Goal: Task Accomplishment & Management: Use online tool/utility

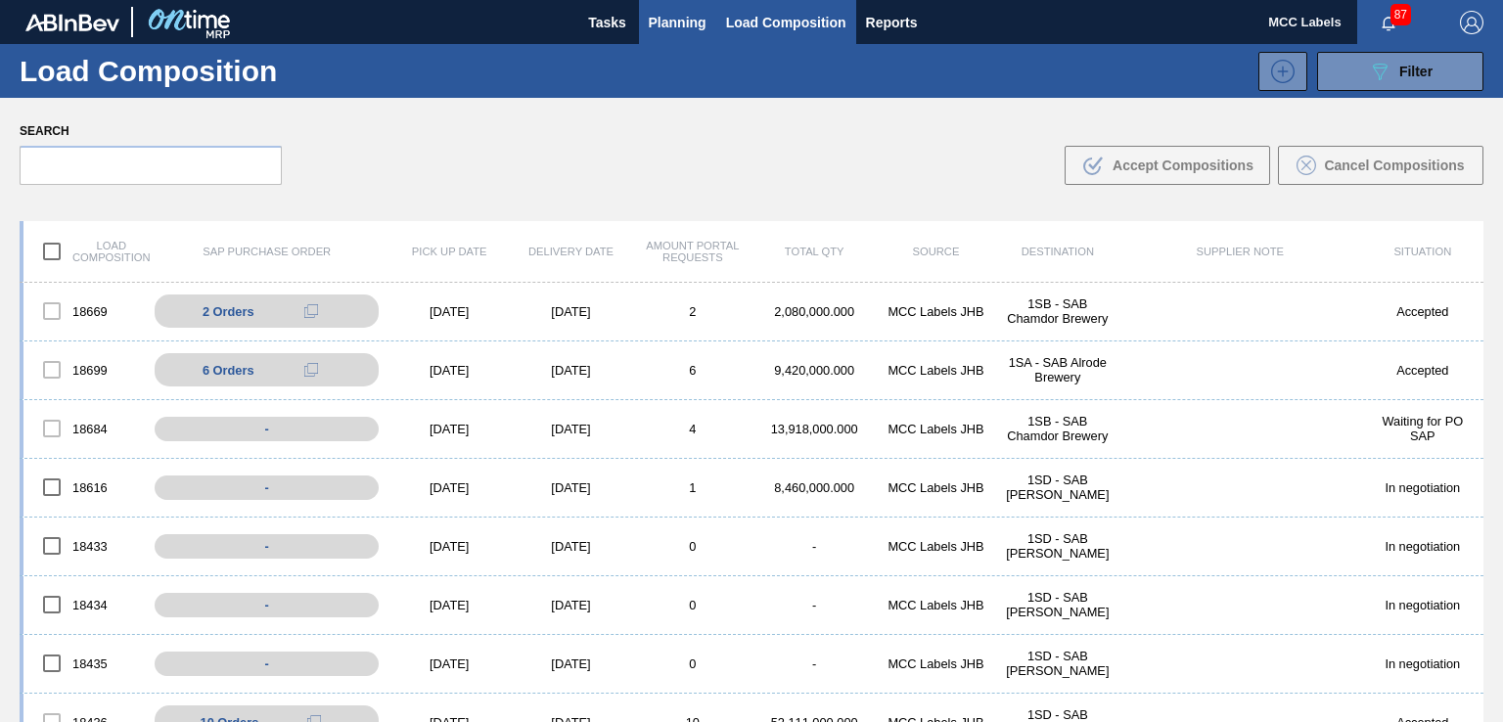
click at [682, 23] on span "Planning" at bounding box center [678, 22] width 58 height 23
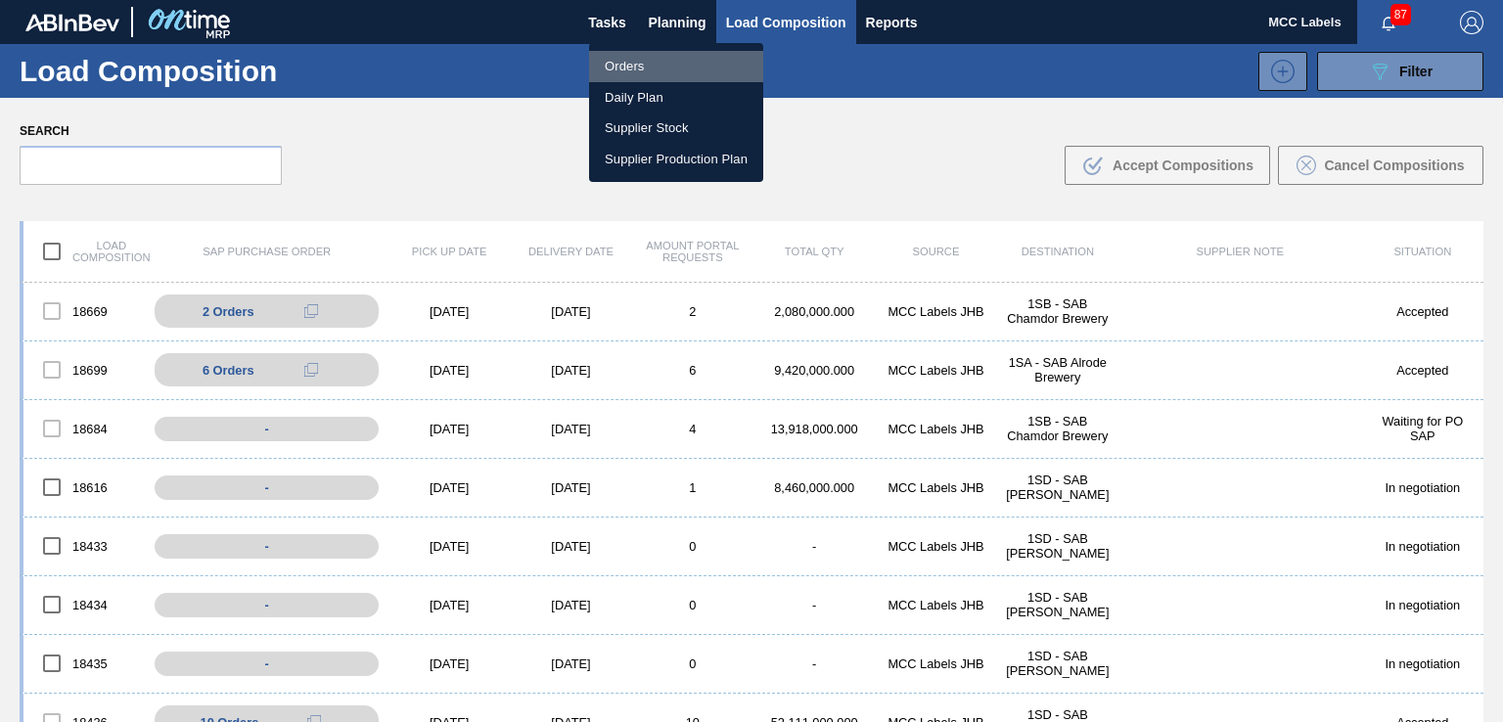
click at [613, 67] on li "Orders" at bounding box center [676, 66] width 174 height 31
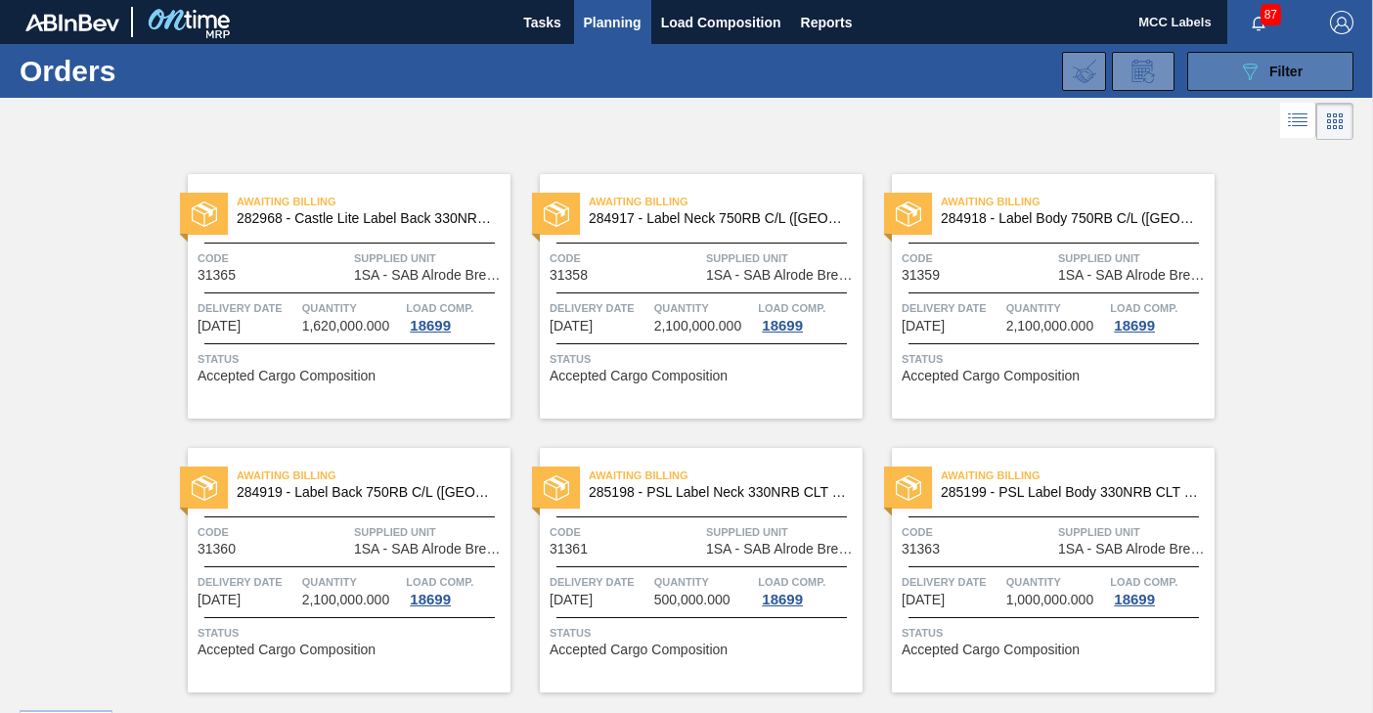
click at [1225, 72] on button "089F7B8B-B2A5-4AFE-B5C0-19BA573D28AC Filter" at bounding box center [1271, 71] width 166 height 39
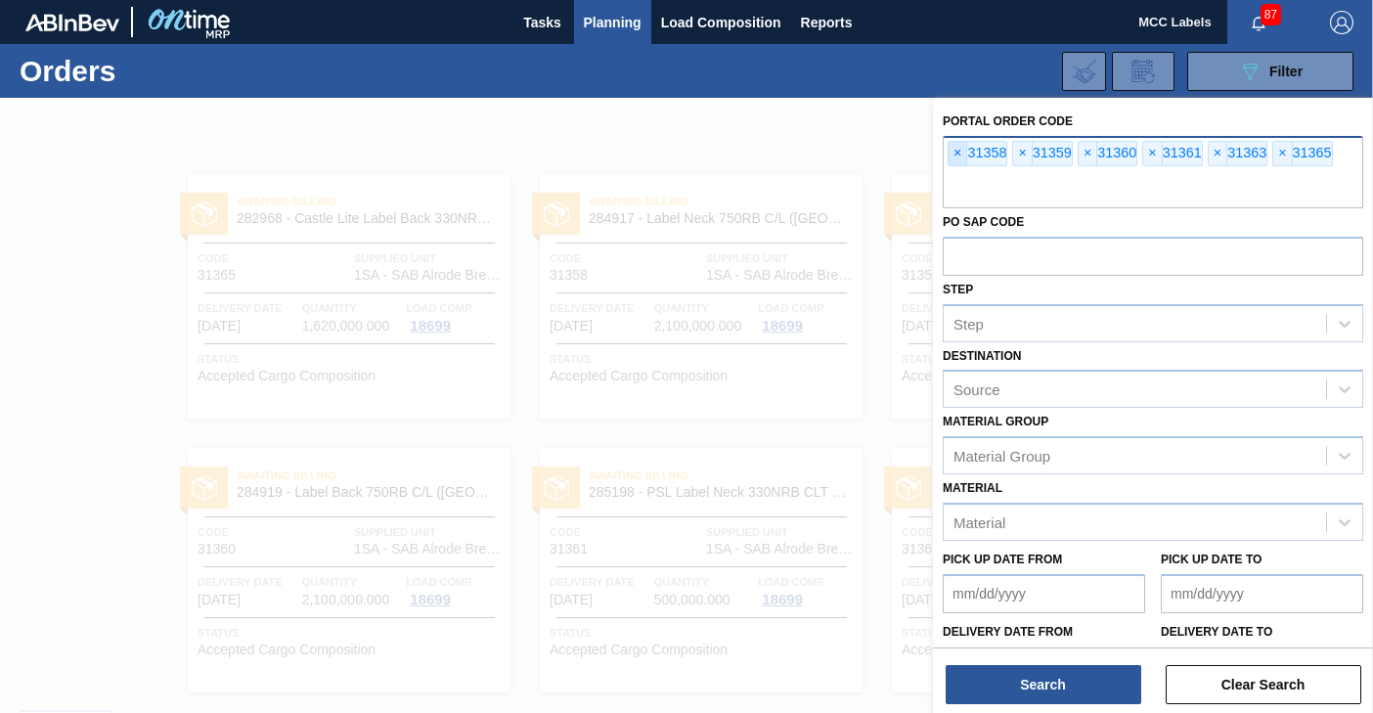
click at [960, 152] on span "×" at bounding box center [958, 153] width 19 height 23
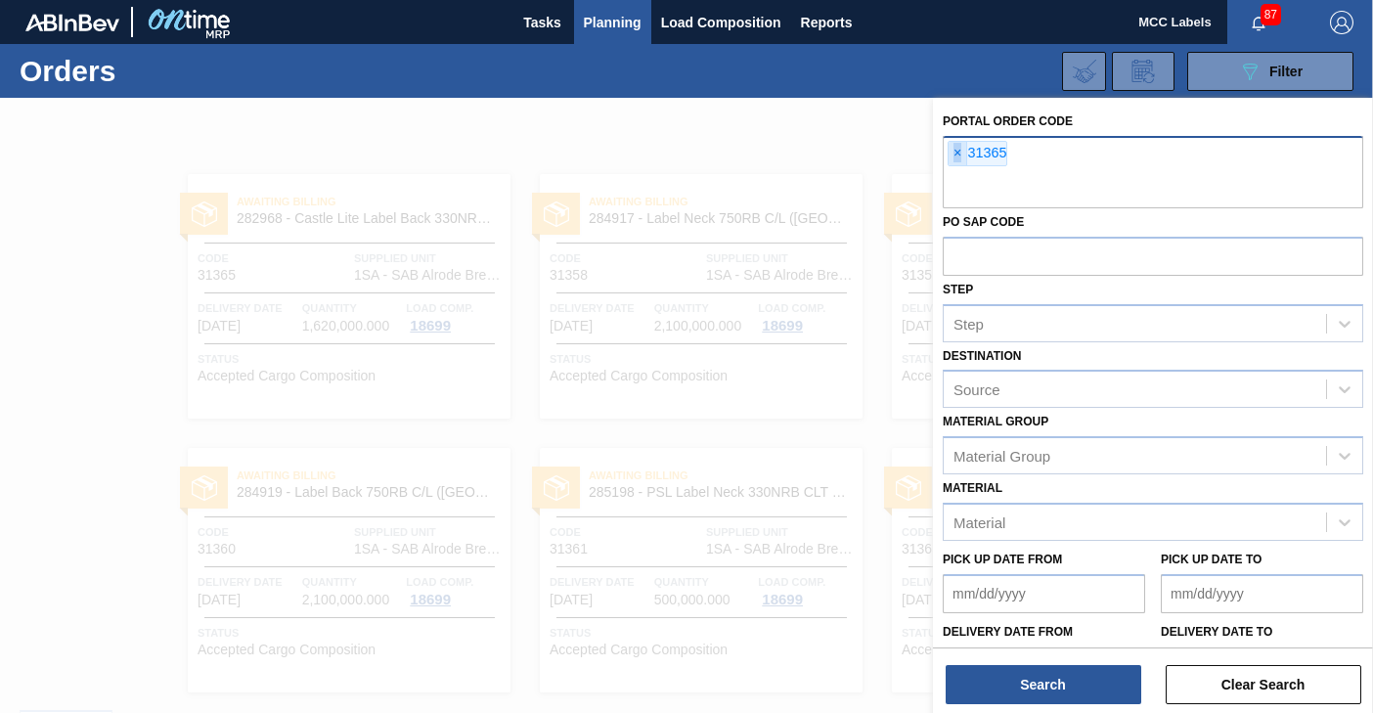
click at [960, 152] on span "×" at bounding box center [958, 153] width 19 height 23
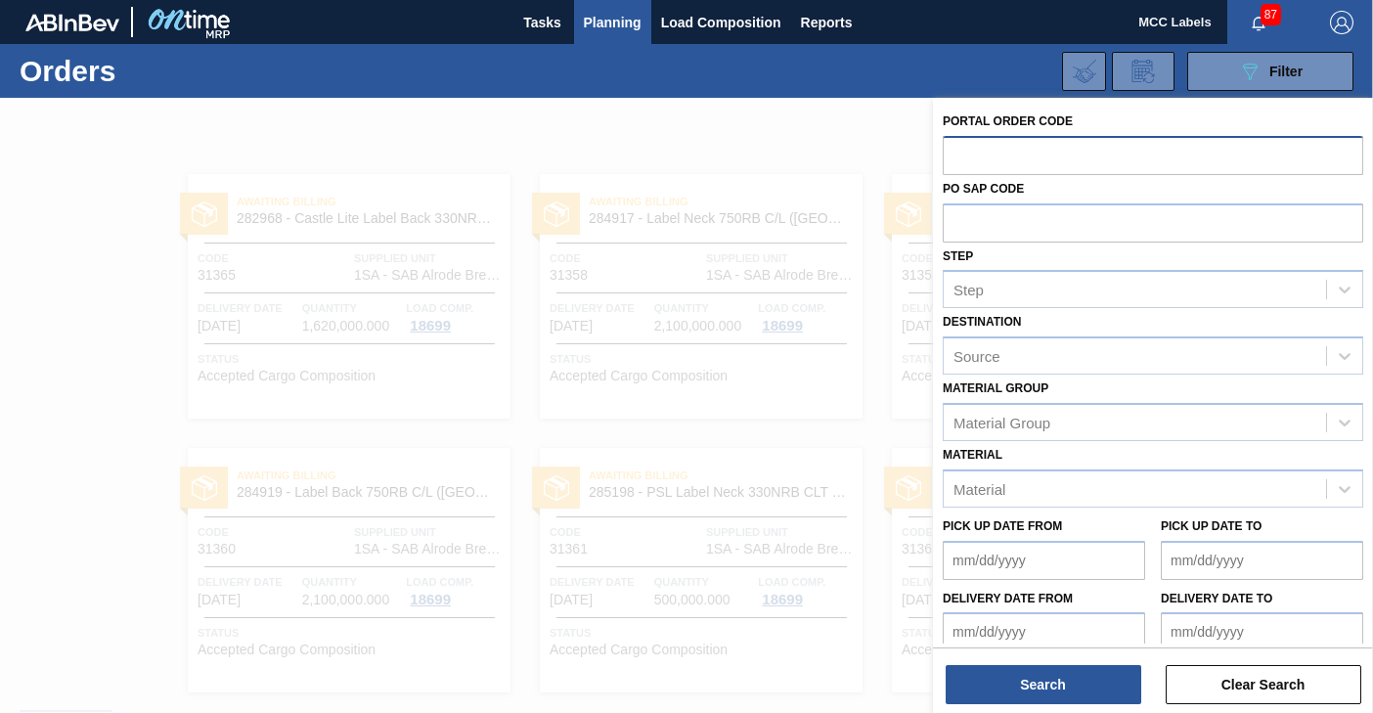
click at [959, 152] on input "text" at bounding box center [1153, 154] width 421 height 37
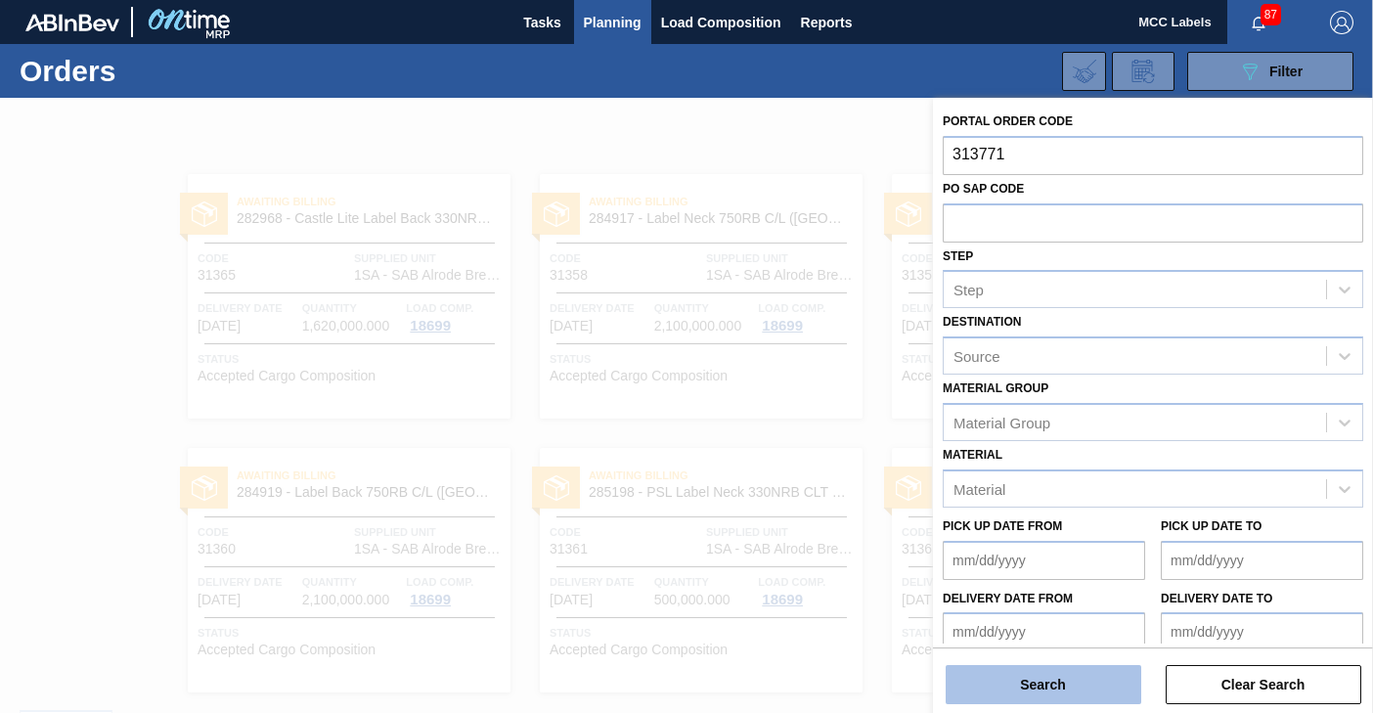
type input "313771"
click at [1013, 682] on button "Search" at bounding box center [1044, 684] width 196 height 39
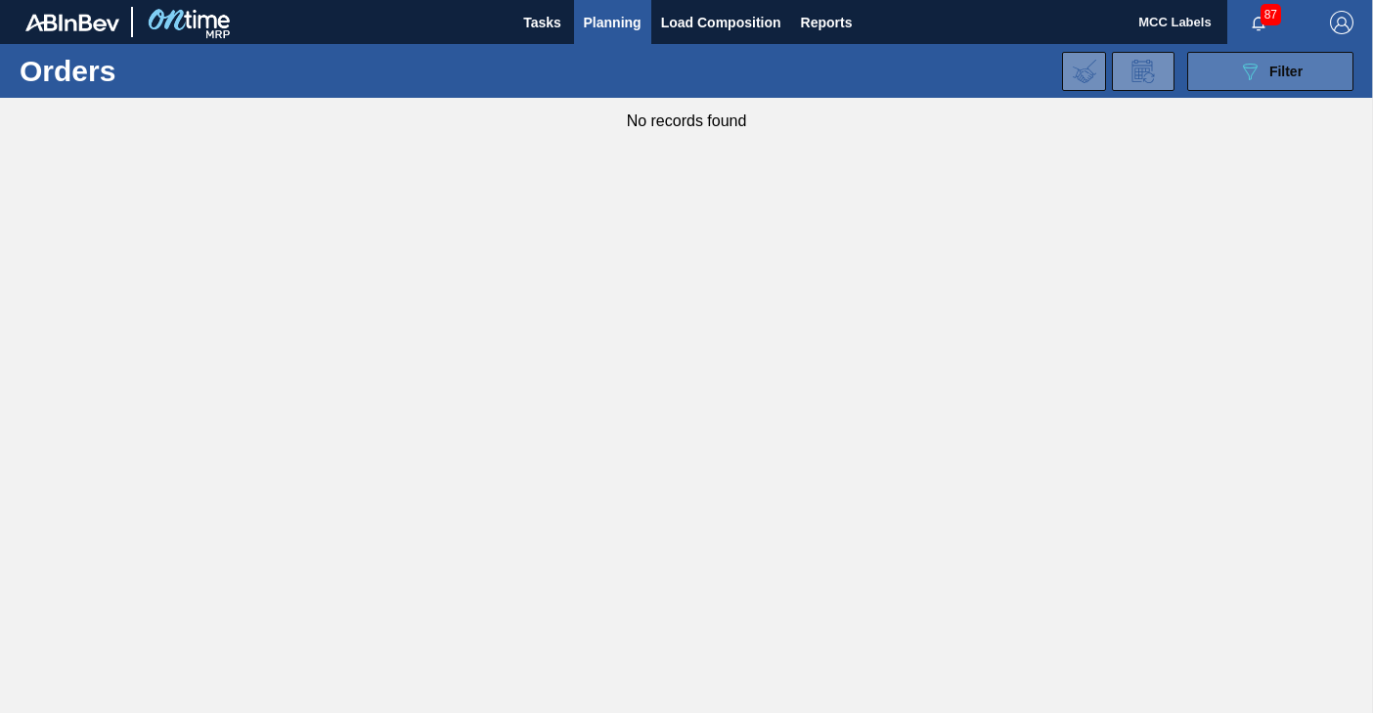
click at [1194, 61] on button "089F7B8B-B2A5-4AFE-B5C0-19BA573D28AC Filter" at bounding box center [1271, 71] width 166 height 39
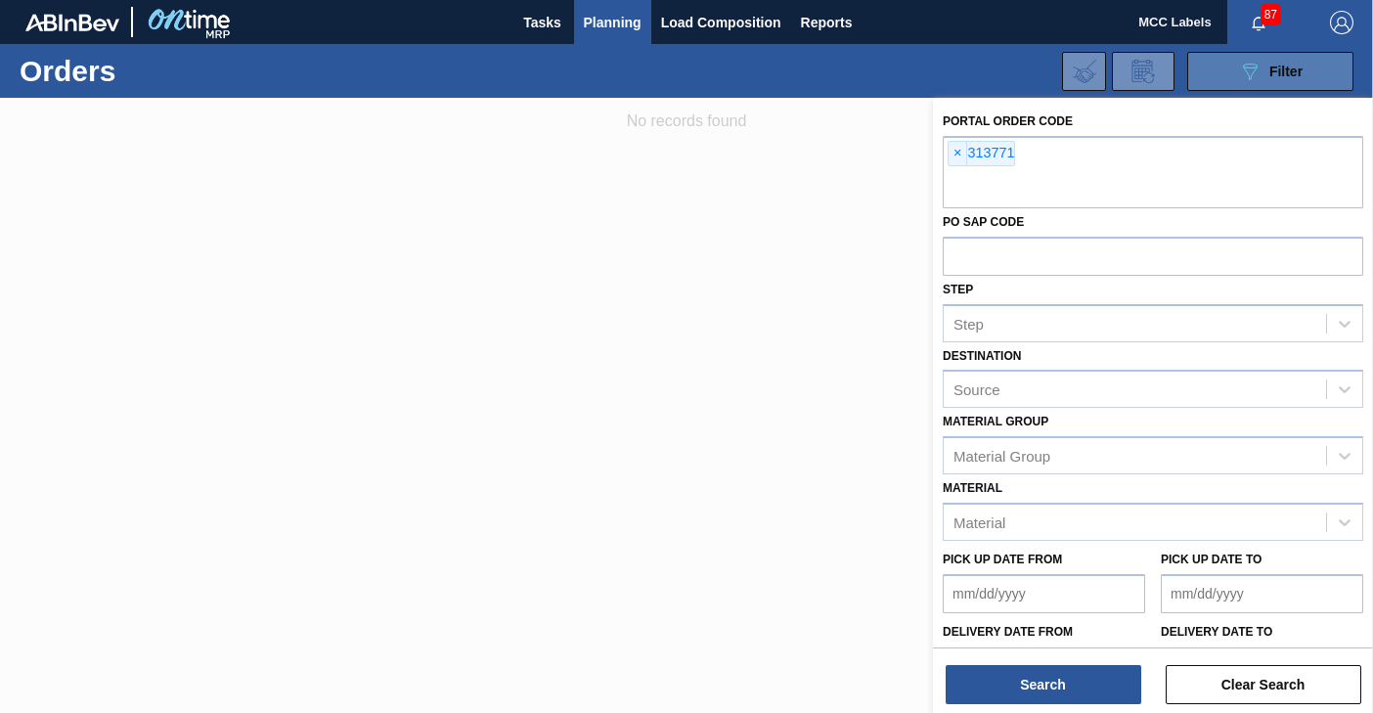
click at [1188, 52] on button "089F7B8B-B2A5-4AFE-B5C0-19BA573D28AC Filter" at bounding box center [1271, 71] width 166 height 39
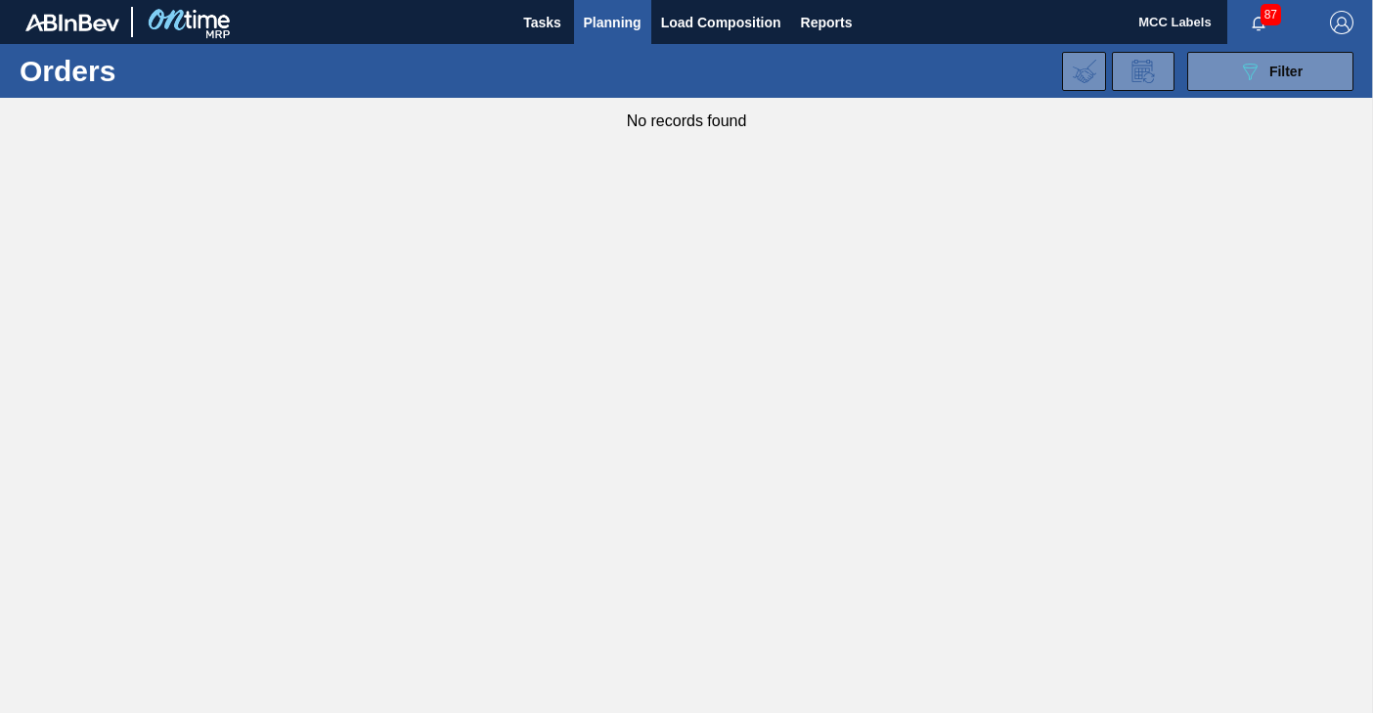
click at [1188, 52] on button "089F7B8B-B2A5-4AFE-B5C0-19BA573D28AC Filter" at bounding box center [1271, 71] width 166 height 39
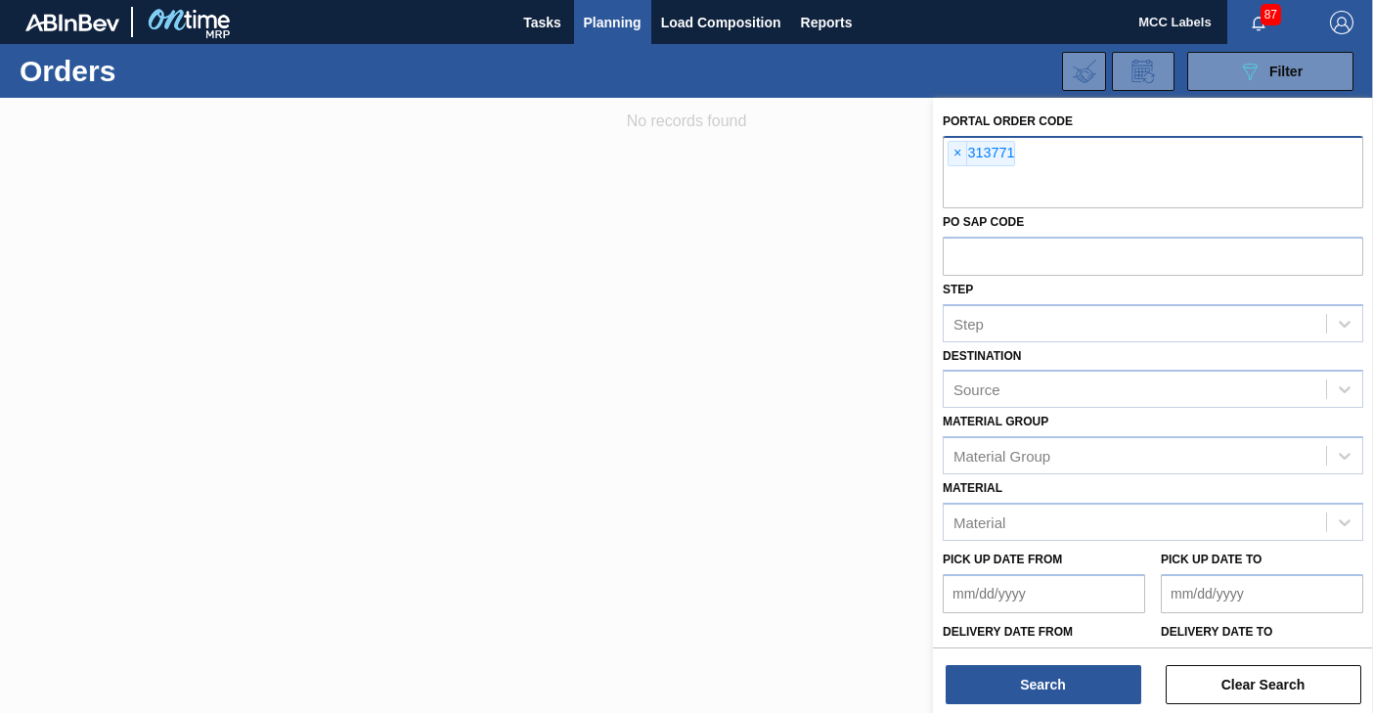
click at [1104, 178] on input "text" at bounding box center [1153, 189] width 421 height 37
click at [958, 153] on span "×" at bounding box center [958, 153] width 19 height 23
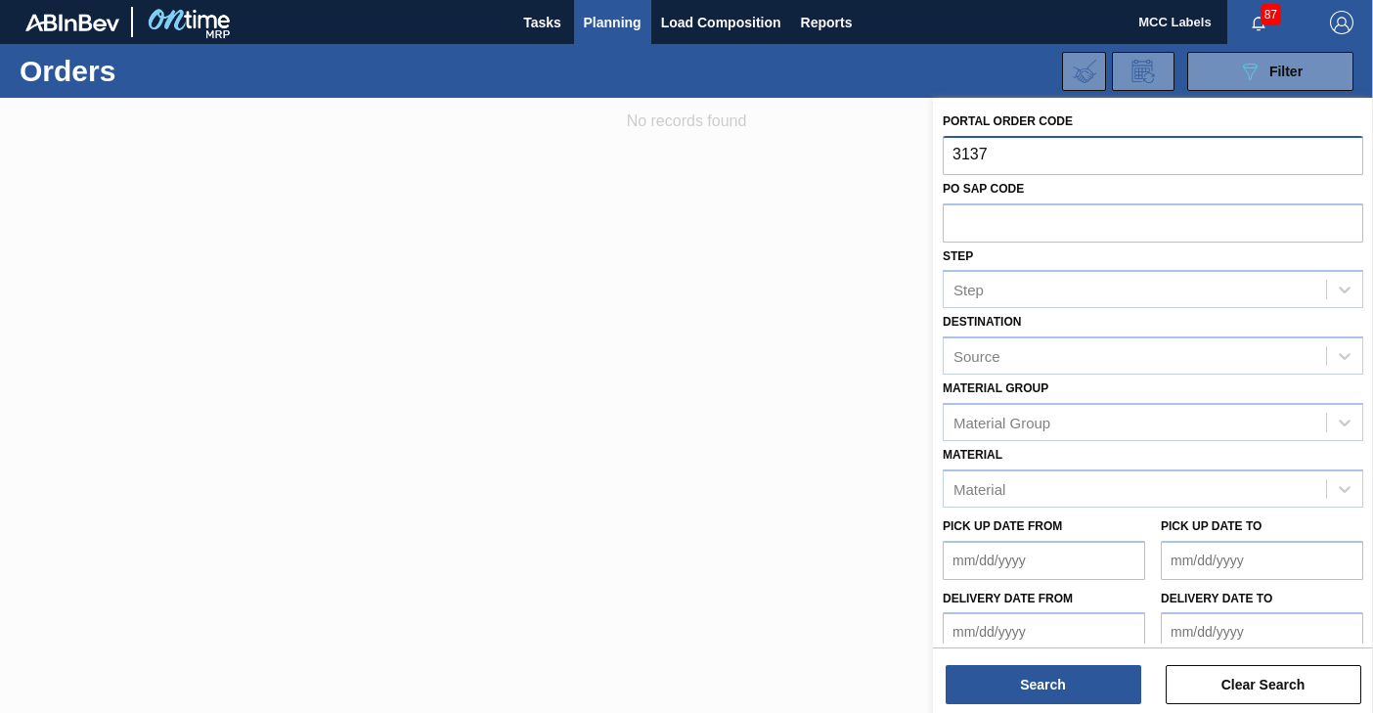
type input "31377"
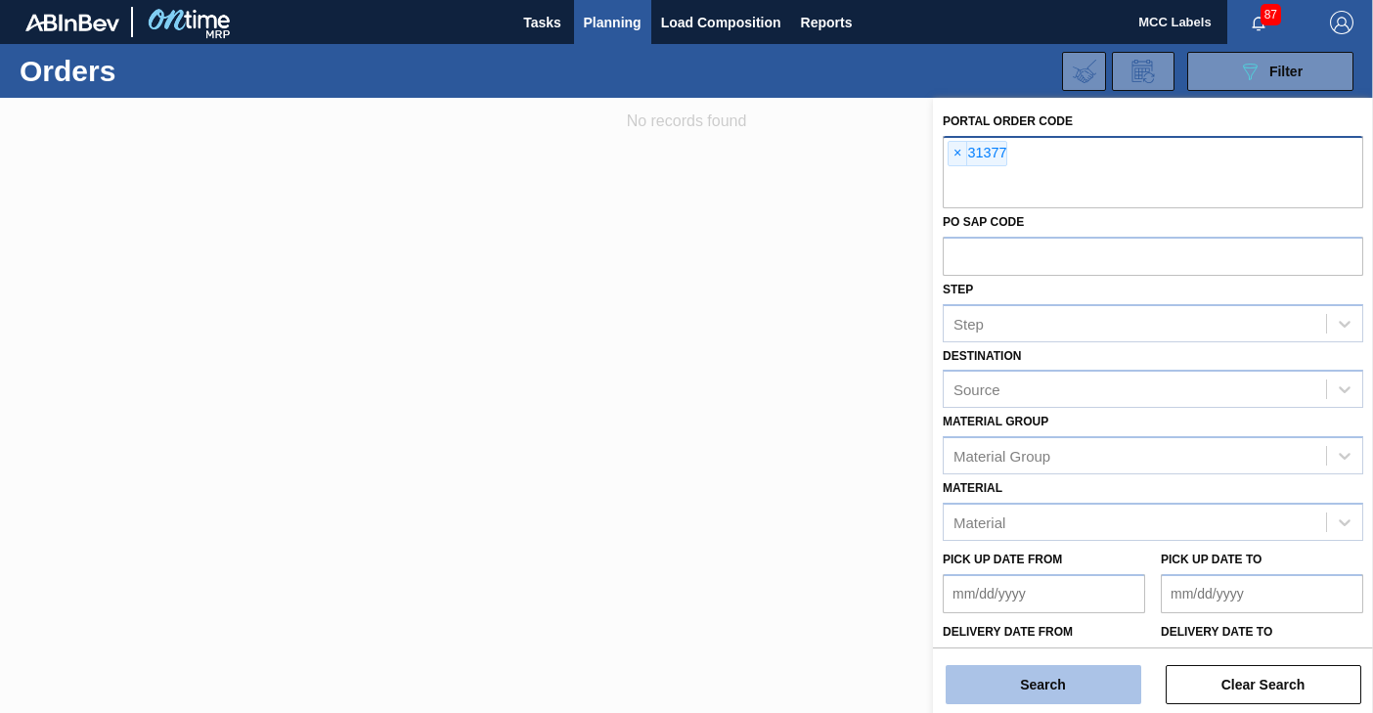
click at [1018, 668] on button "Search" at bounding box center [1044, 684] width 196 height 39
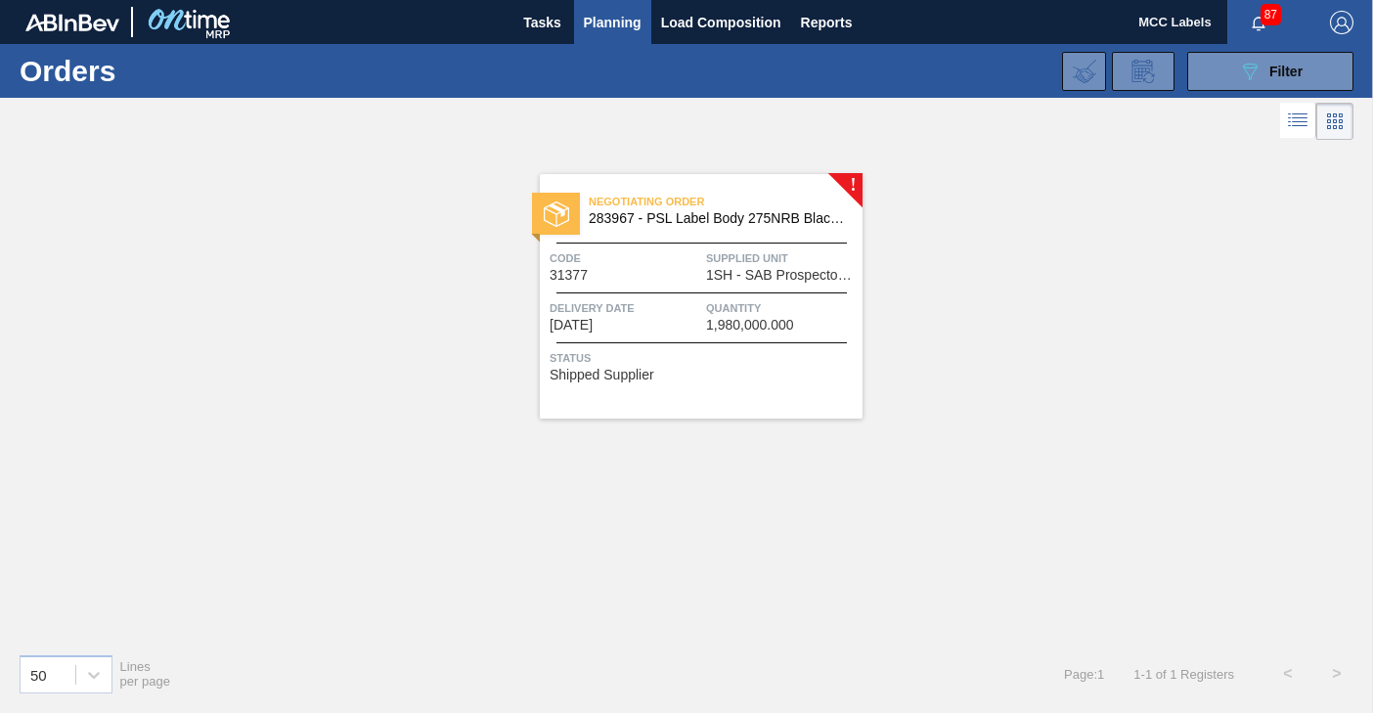
click at [661, 263] on span "Code" at bounding box center [626, 258] width 152 height 20
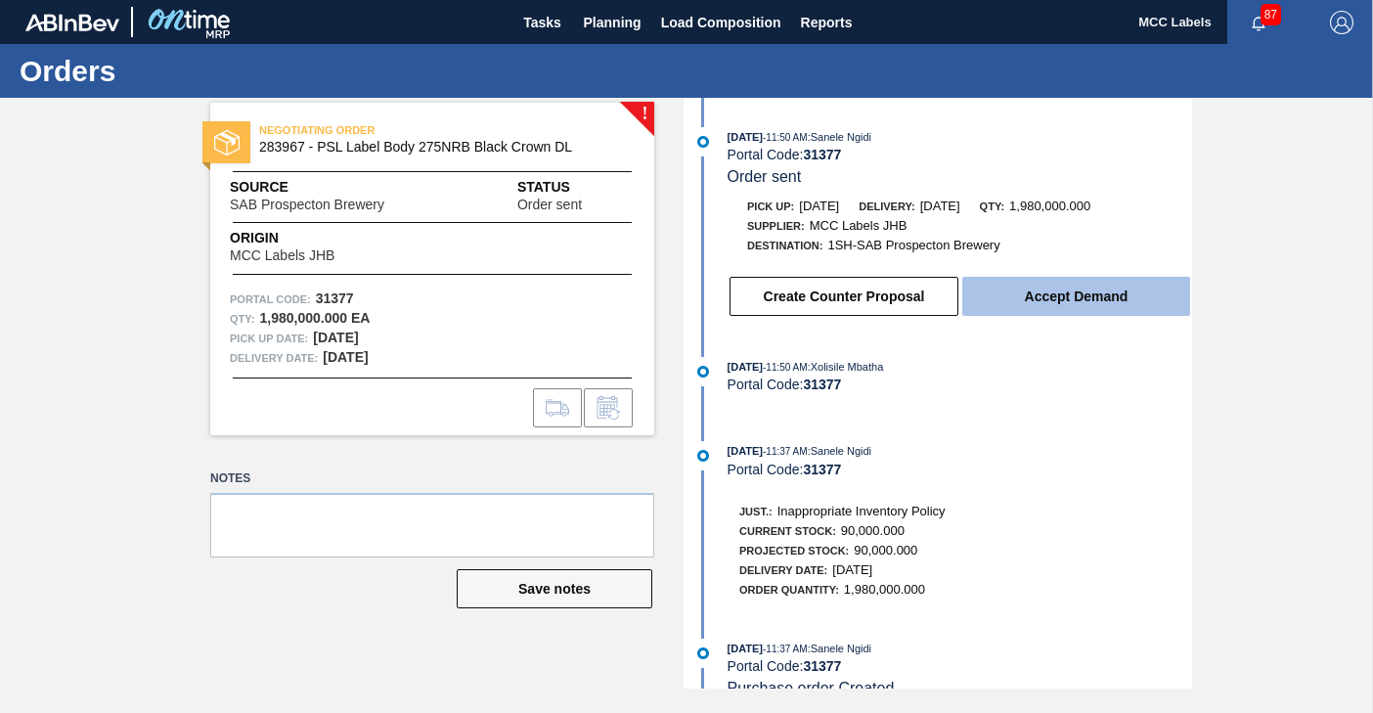
click at [1033, 303] on button "Accept Demand" at bounding box center [1077, 296] width 228 height 39
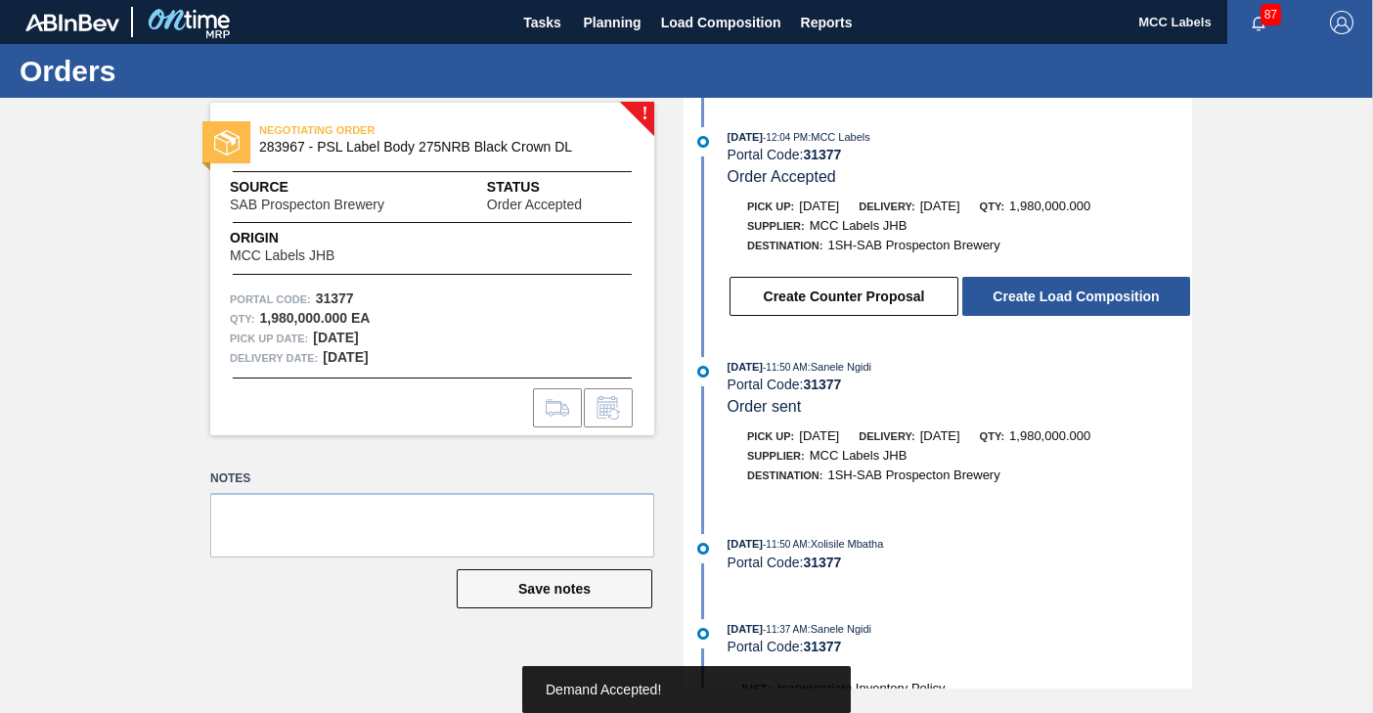
click at [989, 300] on button "Create Load Composition" at bounding box center [1077, 296] width 228 height 39
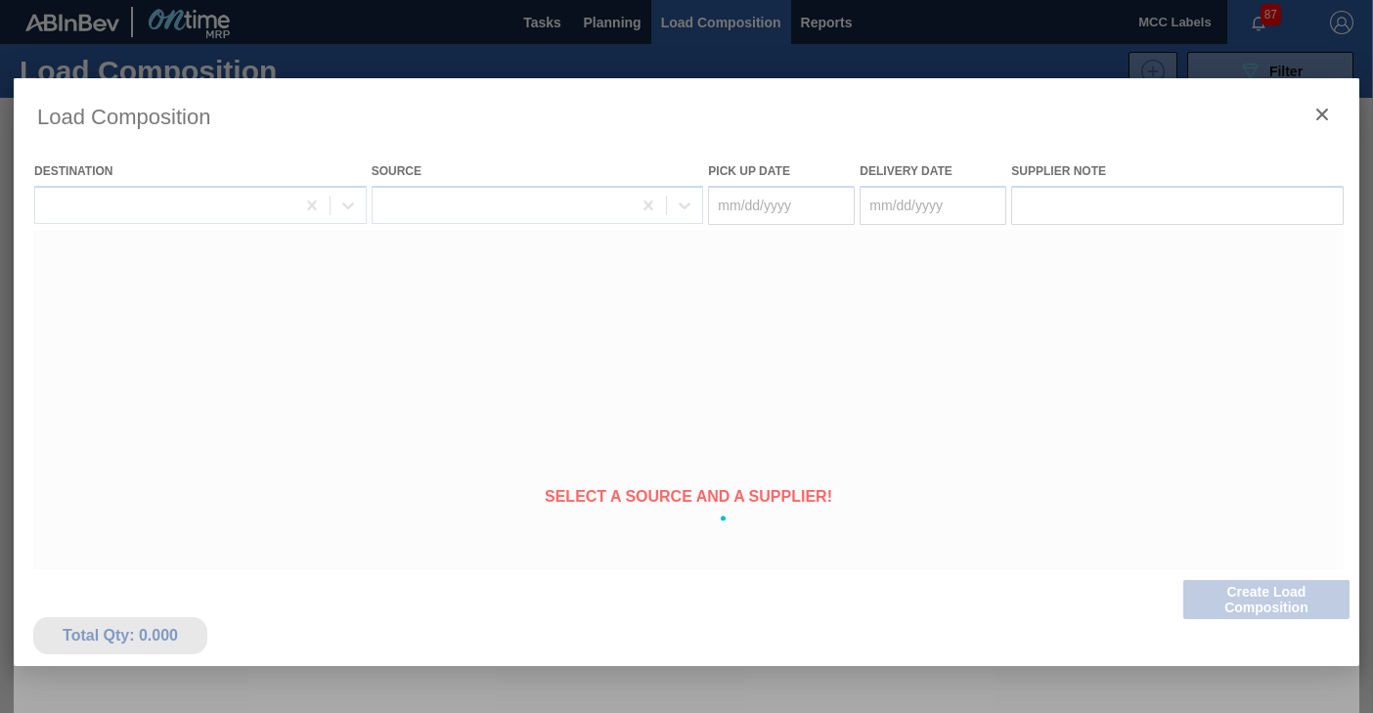
type Date "[DATE]"
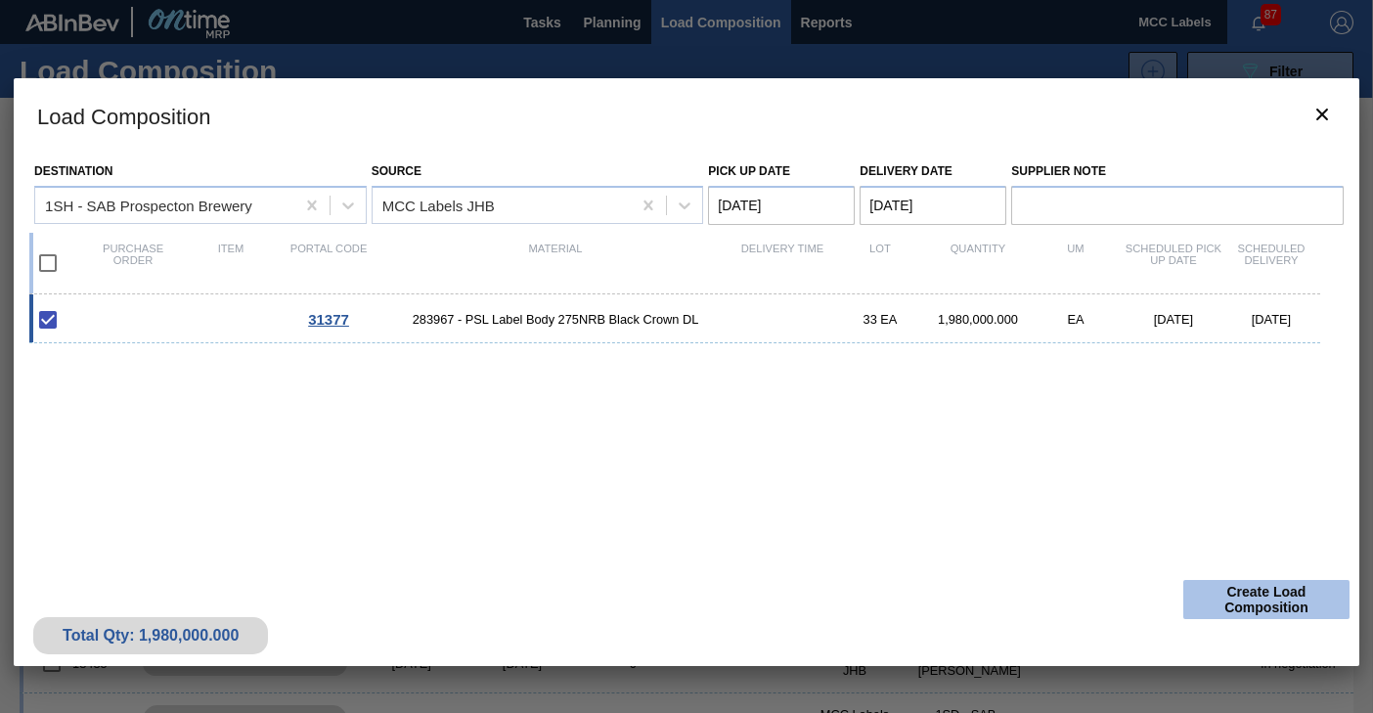
click at [1247, 594] on button "Create Load Composition" at bounding box center [1267, 599] width 166 height 39
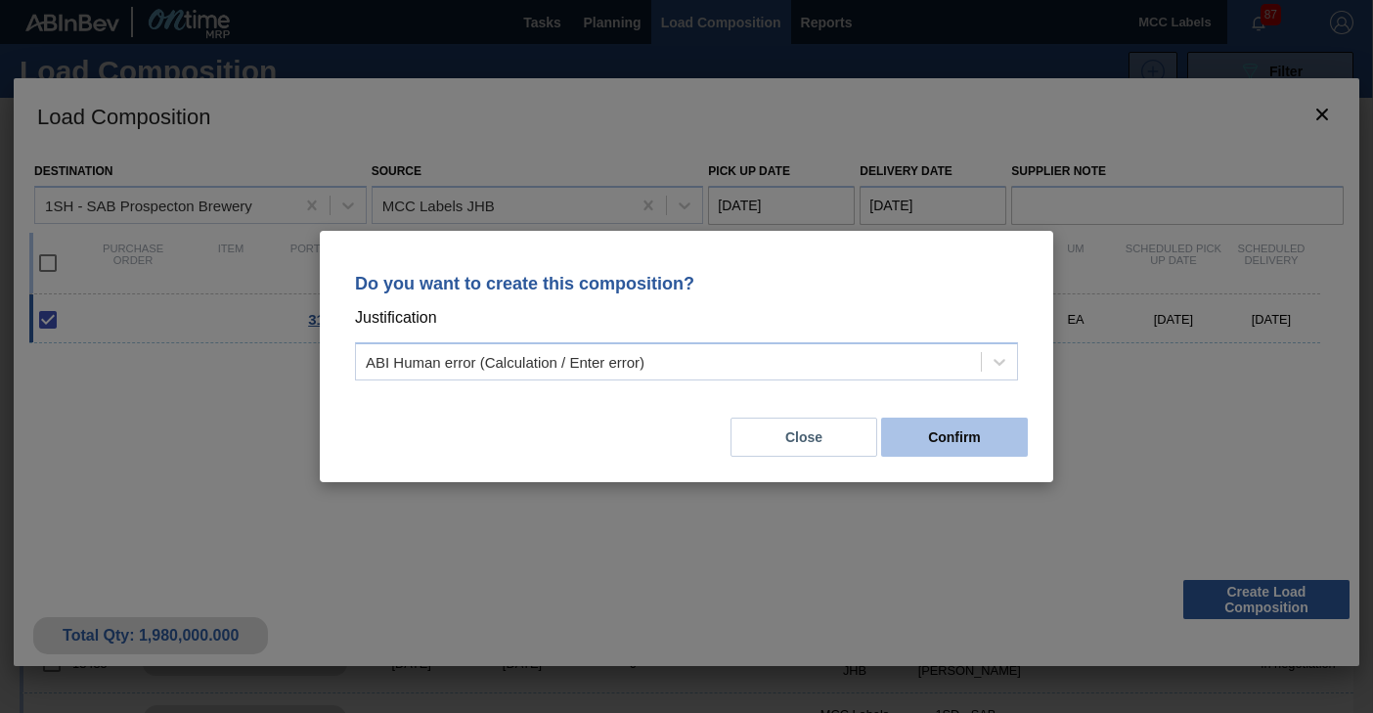
click at [920, 447] on button "Confirm" at bounding box center [954, 437] width 147 height 39
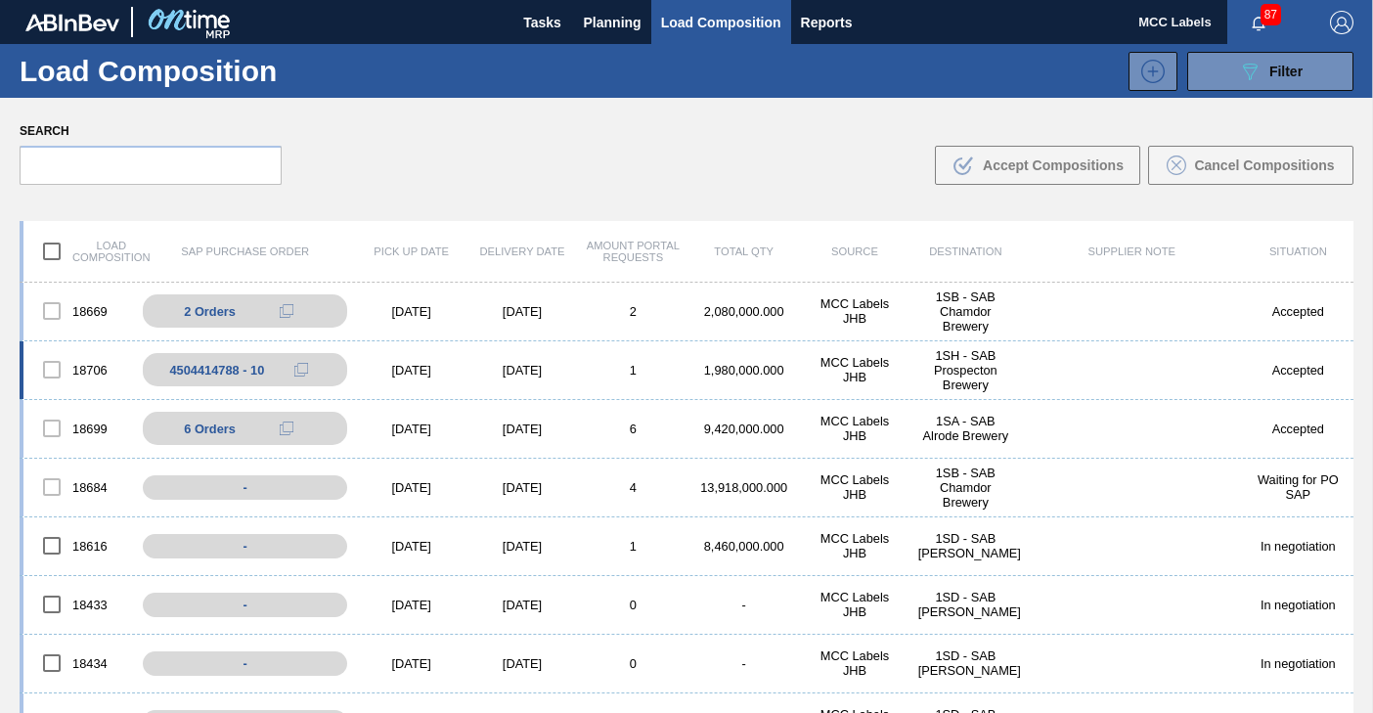
click at [578, 366] on div "1" at bounding box center [633, 370] width 111 height 15
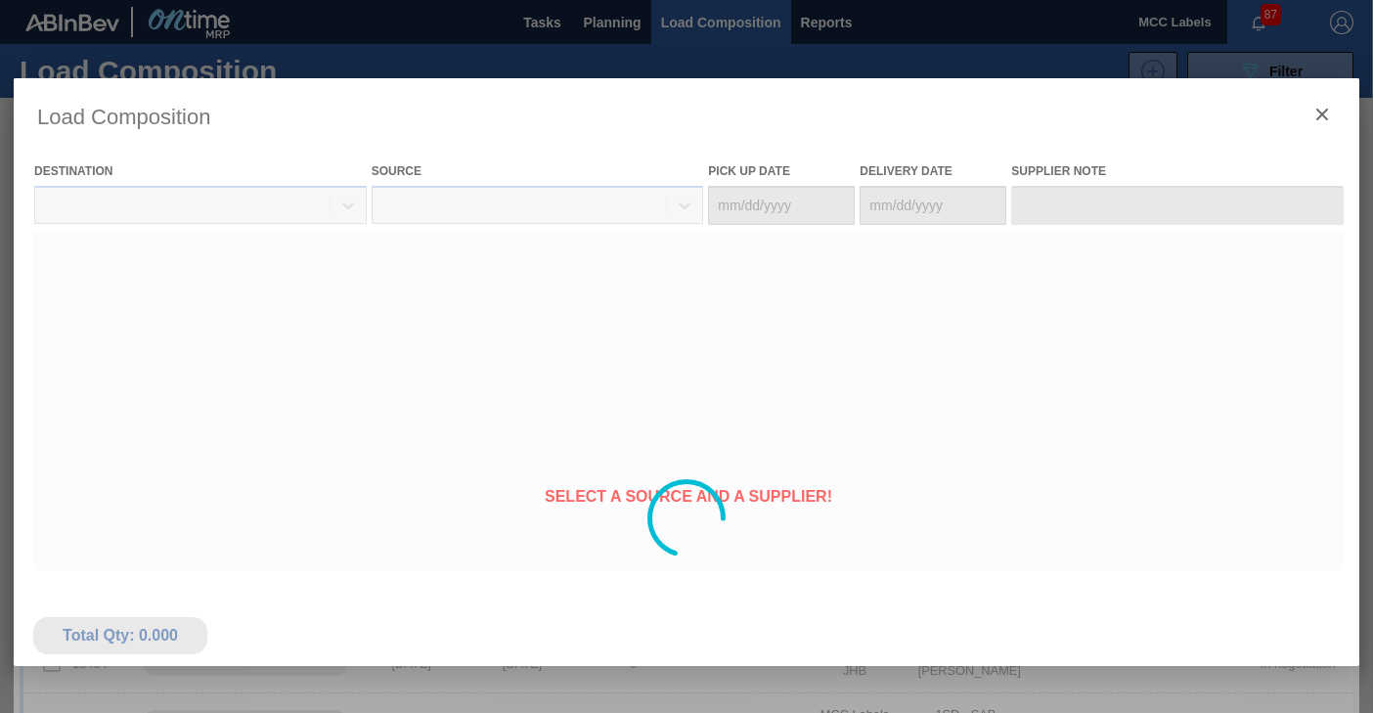
type Date "[DATE]"
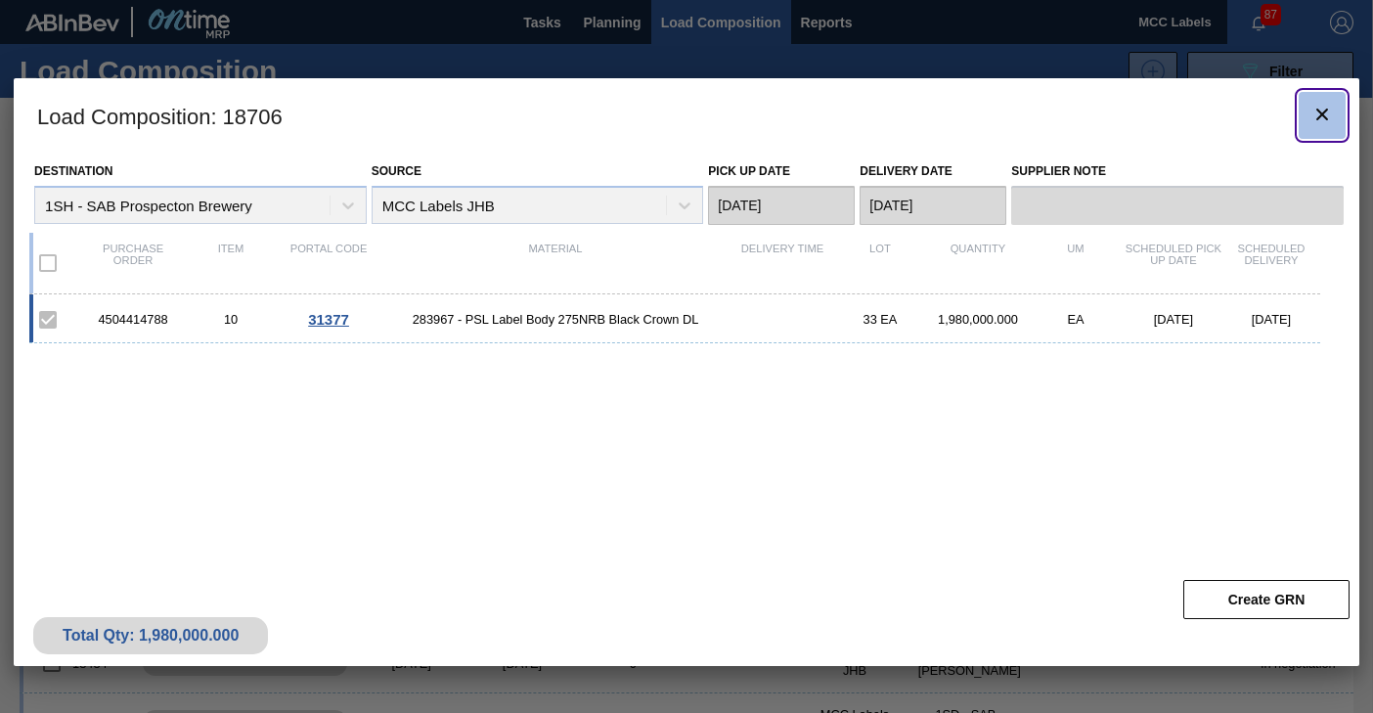
click at [1325, 112] on icon "botão de ícone" at bounding box center [1323, 115] width 12 height 12
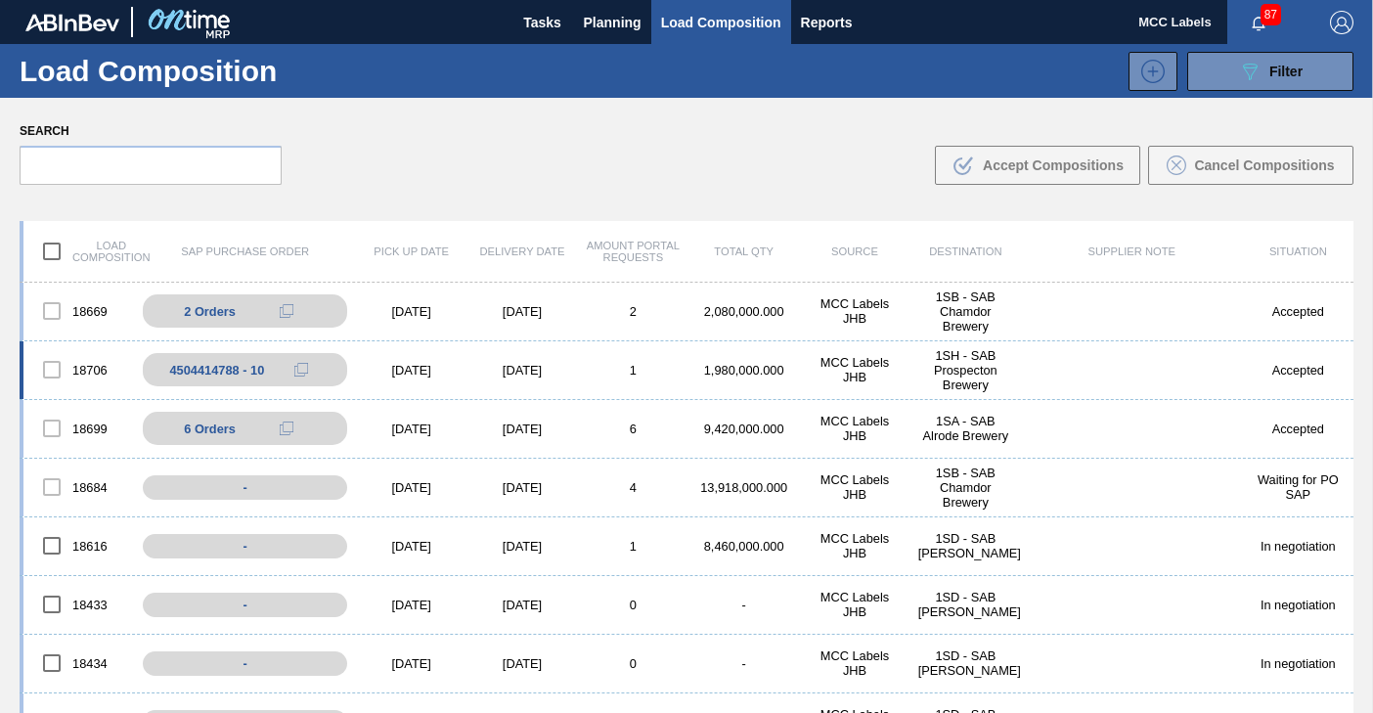
click at [476, 371] on div "[DATE]" at bounding box center [522, 370] width 111 height 15
click at [540, 369] on div "[DATE]" at bounding box center [522, 370] width 111 height 15
drag, startPoint x: 711, startPoint y: 363, endPoint x: 760, endPoint y: 371, distance: 49.5
click at [714, 363] on div "1,980,000.000" at bounding box center [744, 370] width 111 height 15
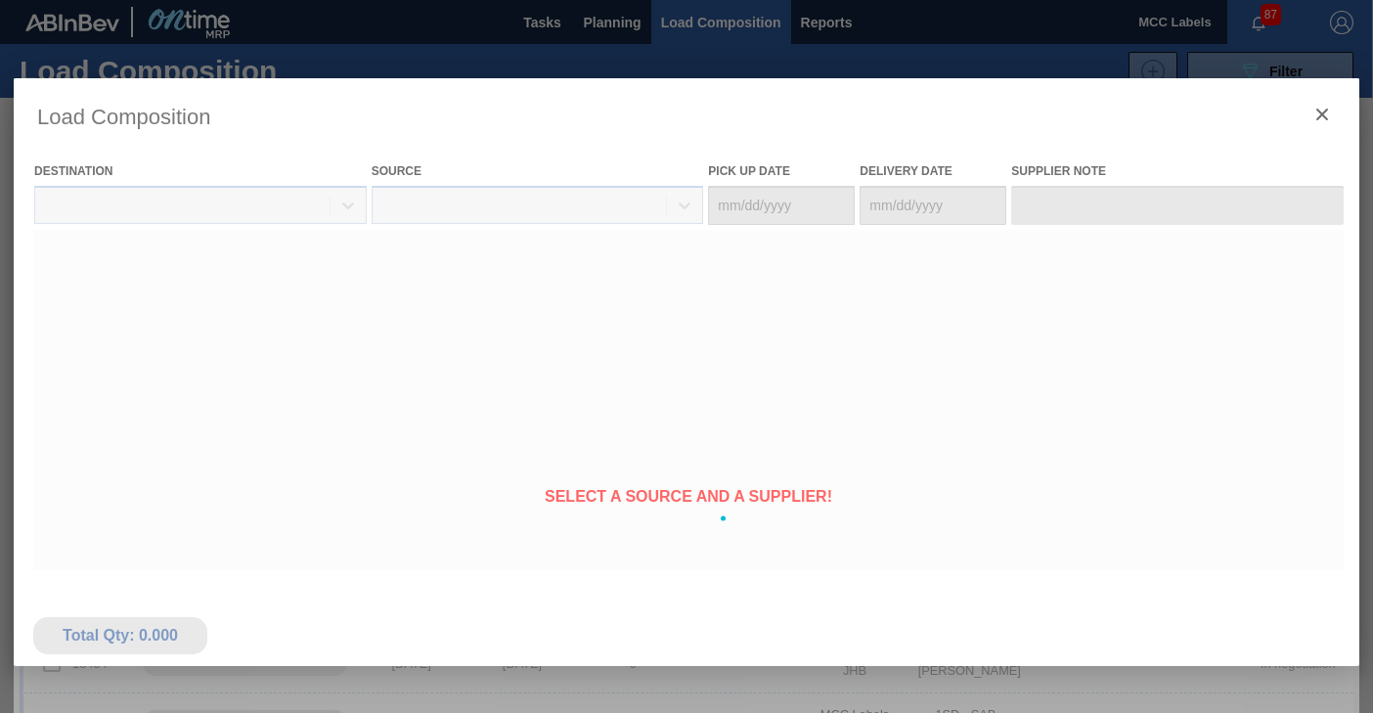
type Date "[DATE]"
